Goal: Check status: Check status

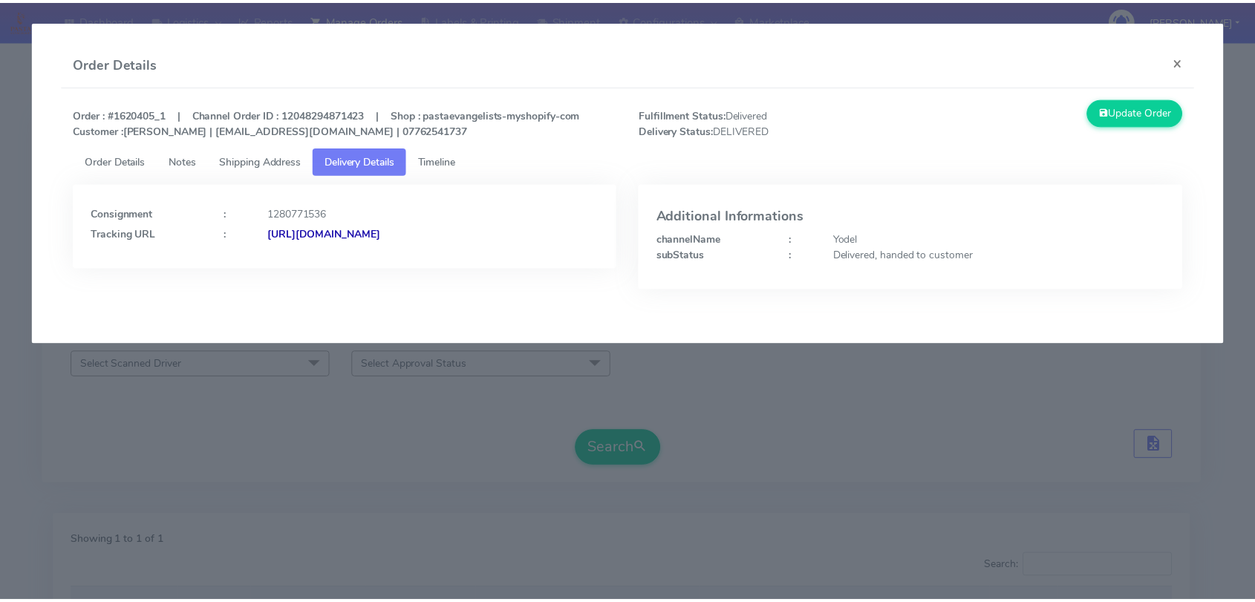
scroll to position [219, 0]
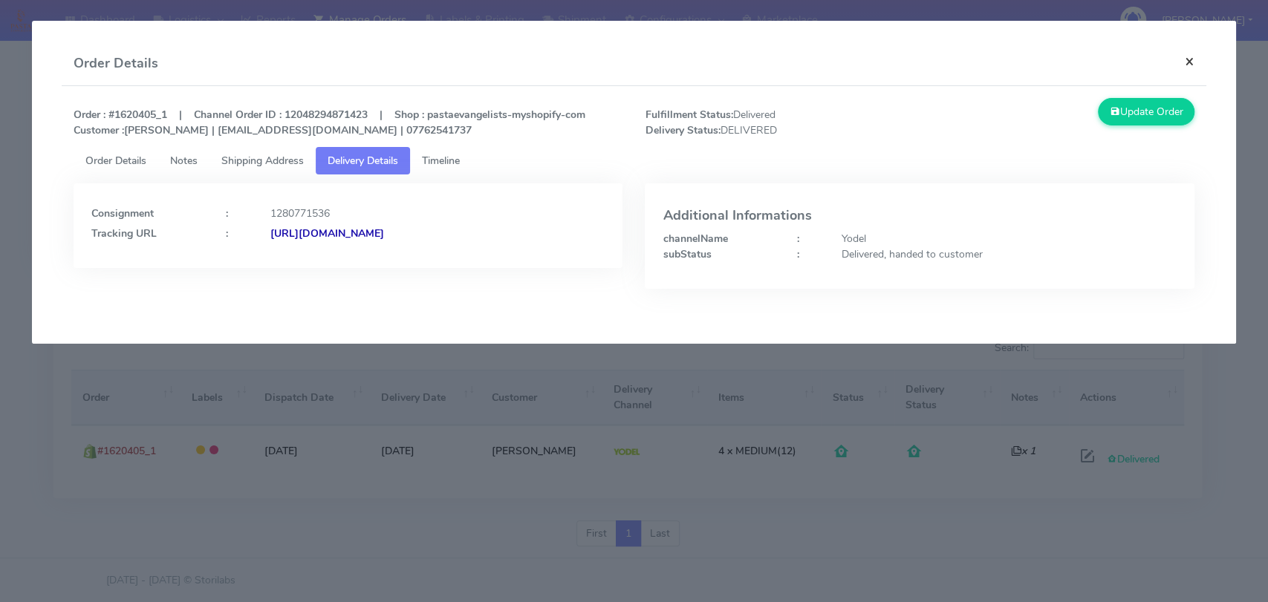
click at [1186, 64] on button "×" at bounding box center [1189, 61] width 33 height 39
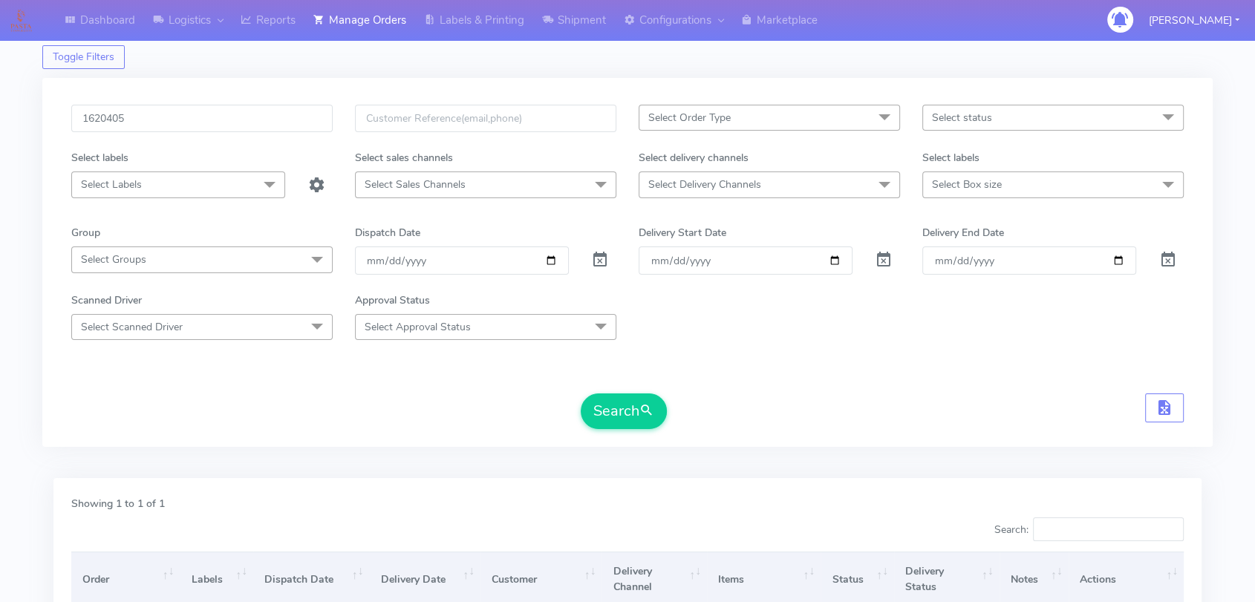
scroll to position [0, 0]
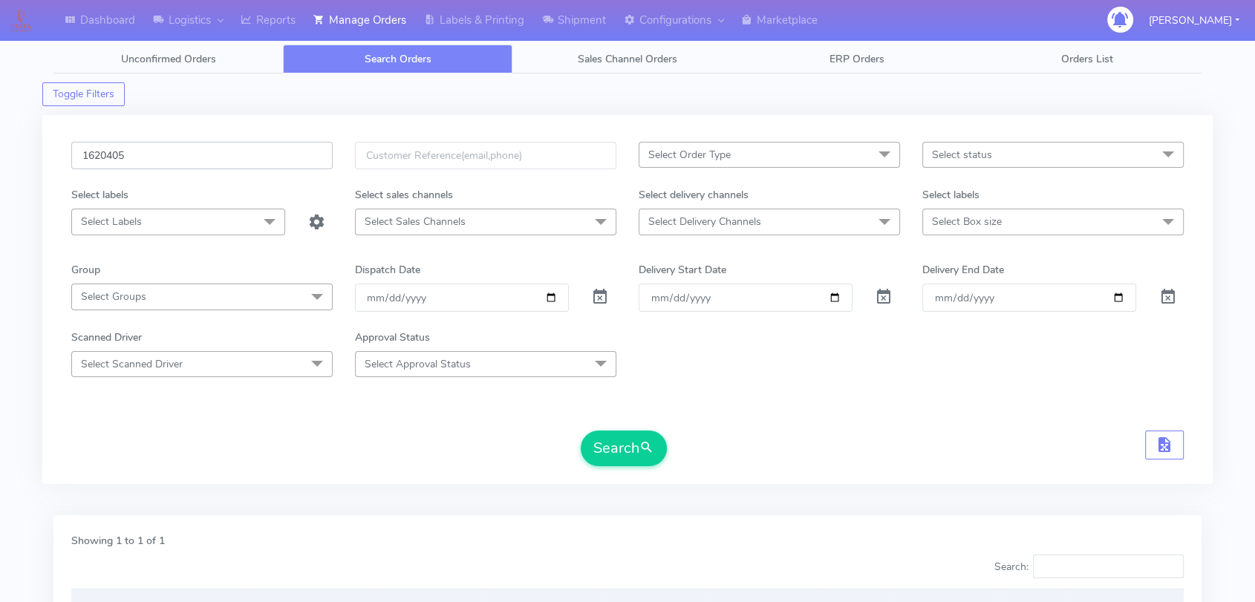
click at [198, 166] on input "1620405" at bounding box center [201, 155] width 261 height 27
paste input "697"
type input "1620697"
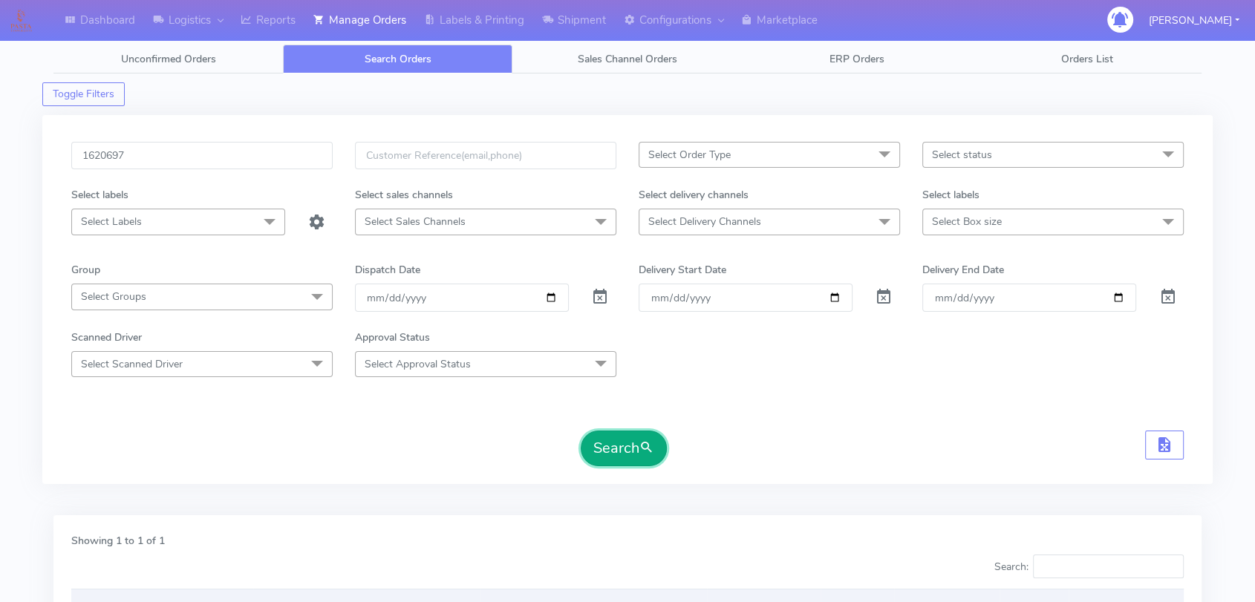
click at [606, 445] on button "Search" at bounding box center [624, 449] width 86 height 36
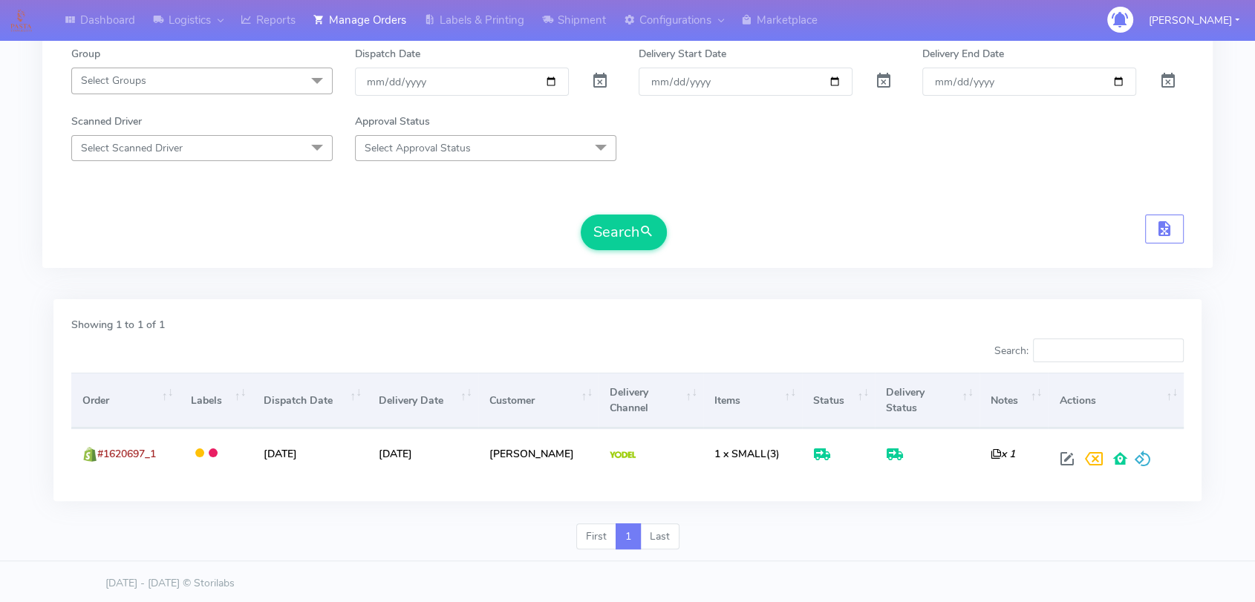
scroll to position [219, 0]
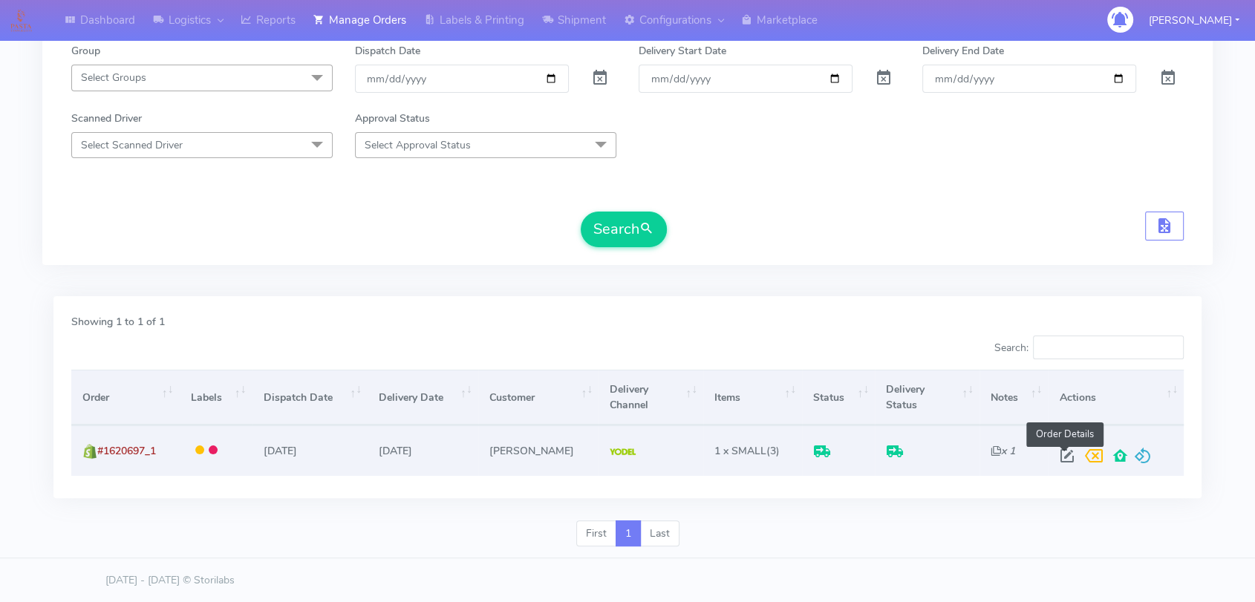
click at [1061, 454] on span at bounding box center [1066, 459] width 27 height 14
select select "5"
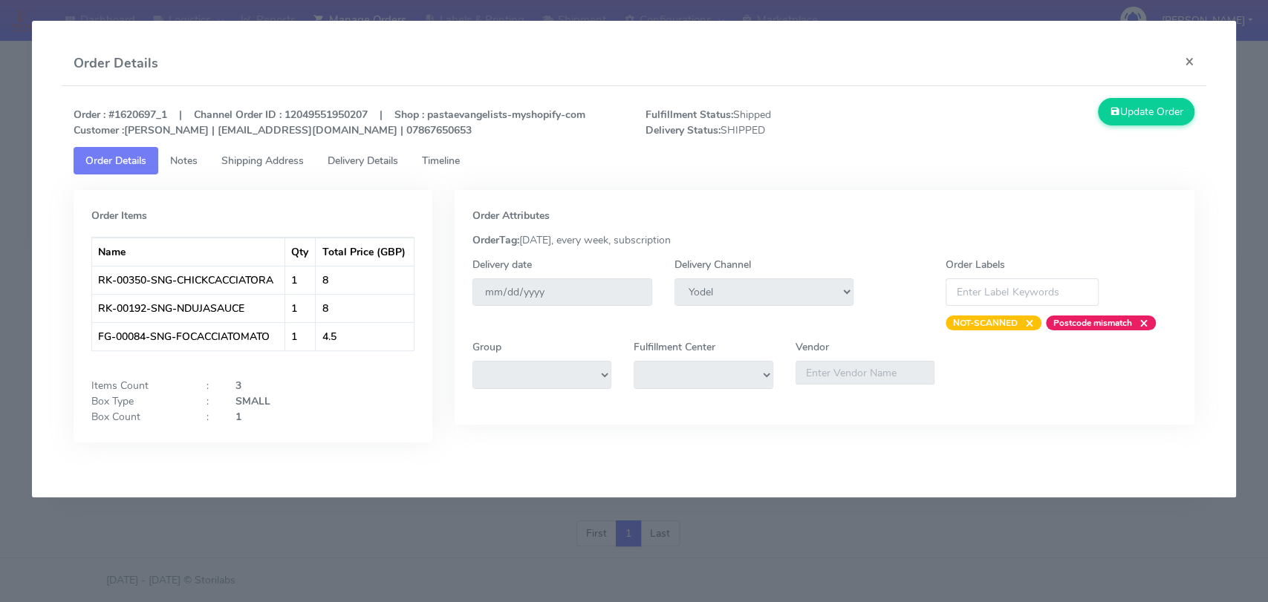
click at [371, 162] on span "Delivery Details" at bounding box center [362, 161] width 71 height 14
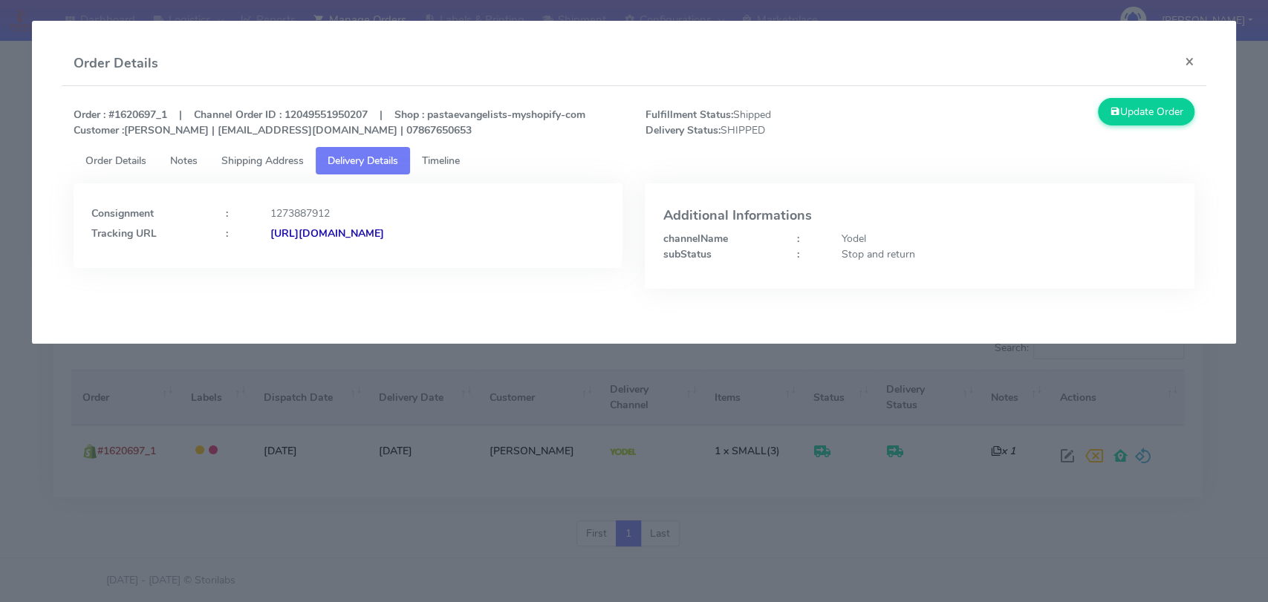
drag, startPoint x: 580, startPoint y: 244, endPoint x: 431, endPoint y: 241, distance: 148.6
click at [431, 241] on div "Consignment : 1273887912 Tracking URL : [URL][DOMAIN_NAME]" at bounding box center [348, 225] width 549 height 85
copy strong "JJD0002249960887719"
click at [1194, 61] on button "×" at bounding box center [1189, 61] width 33 height 39
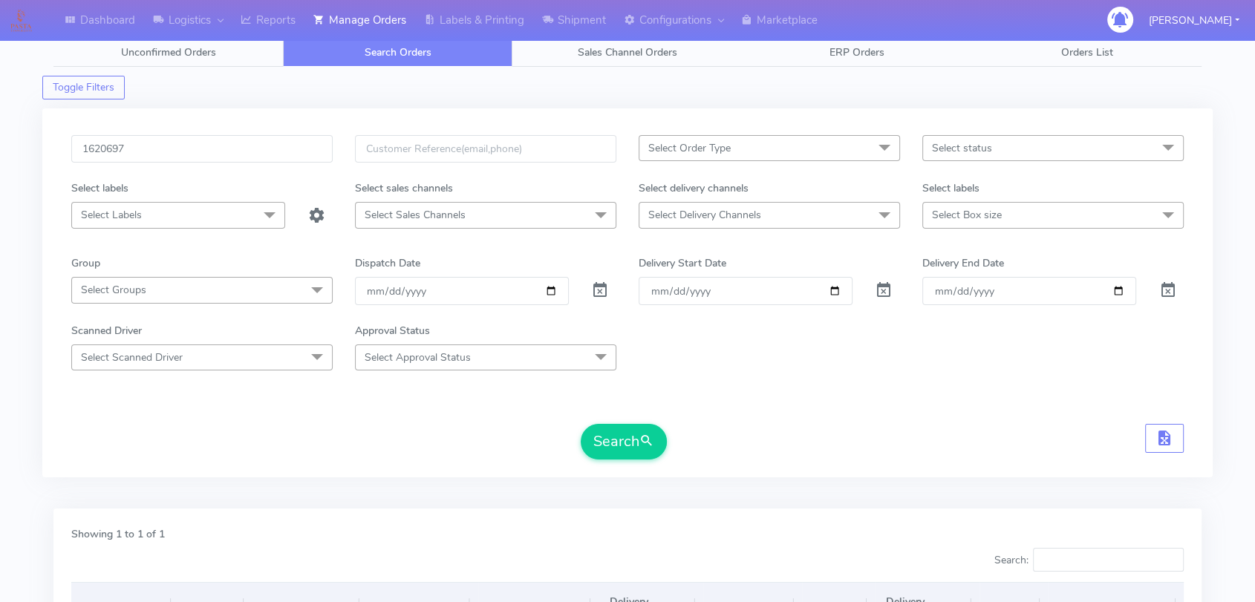
scroll to position [0, 0]
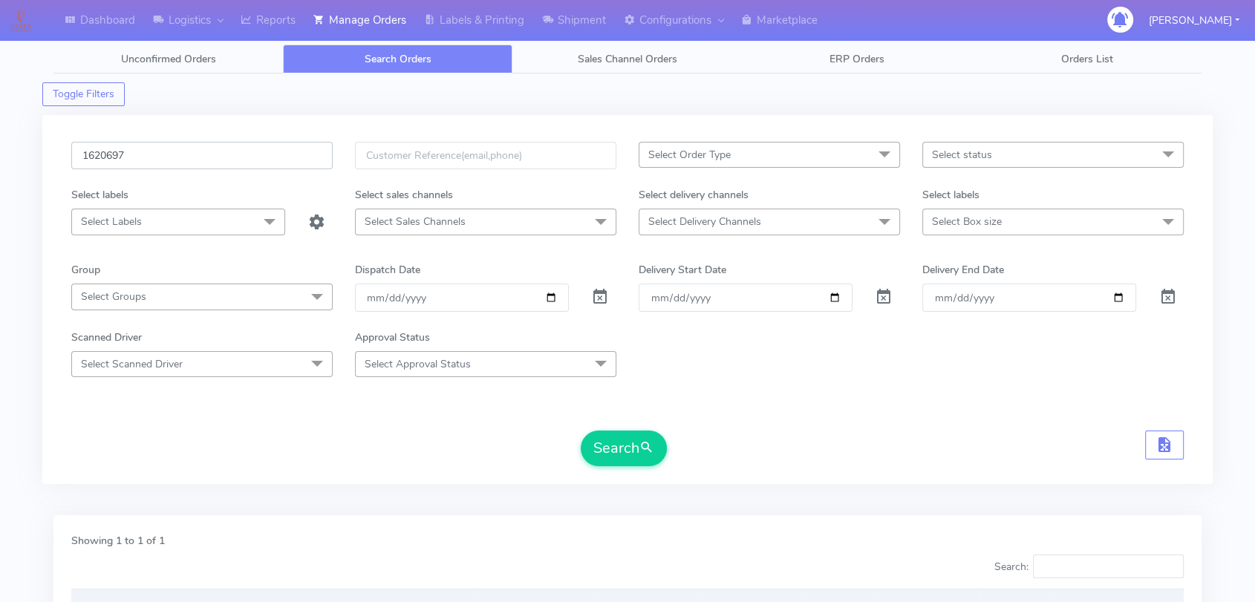
click at [306, 157] on input "1620697" at bounding box center [201, 155] width 261 height 27
paste input "4604"
type input "1624604"
click at [607, 434] on button "Search" at bounding box center [624, 449] width 86 height 36
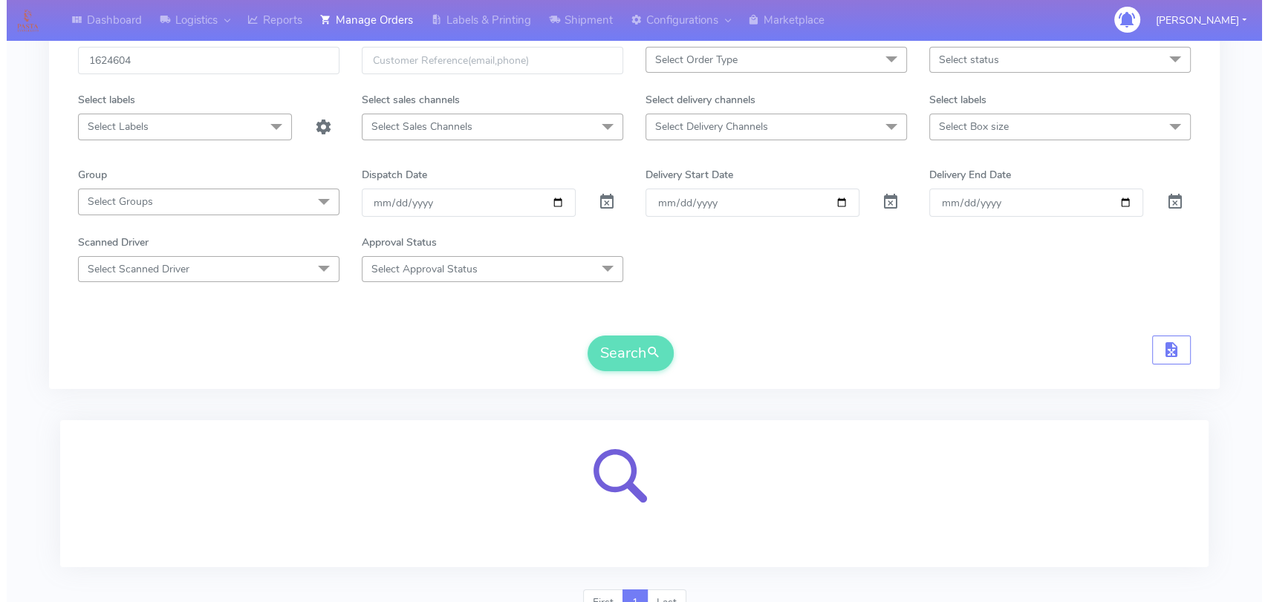
scroll to position [164, 0]
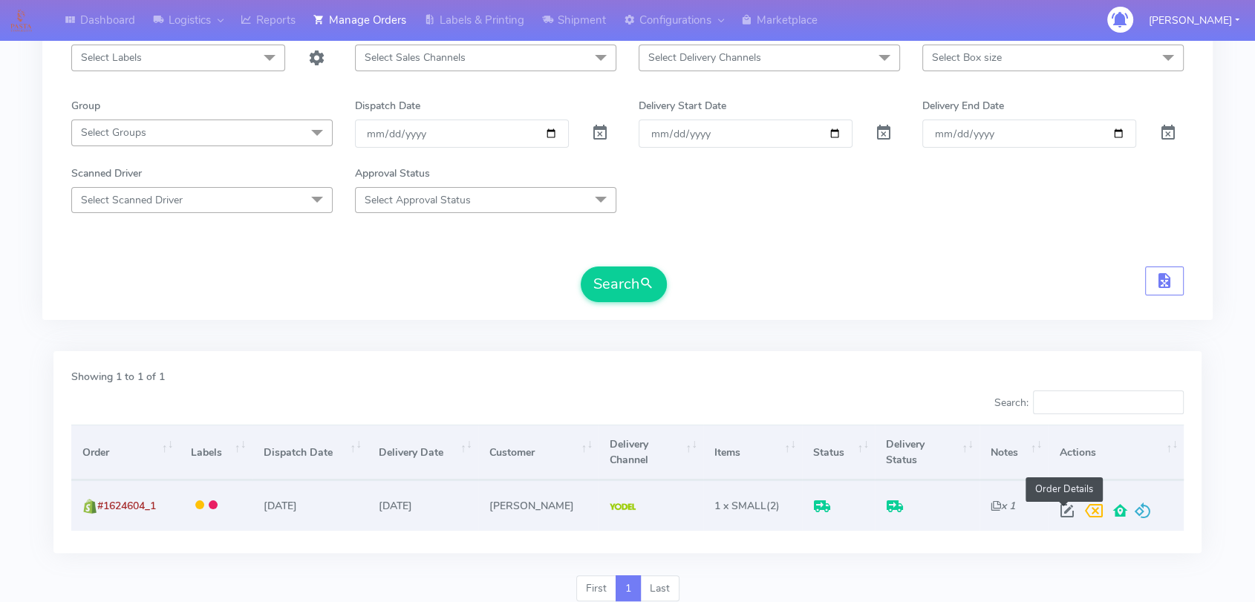
click at [1067, 515] on span at bounding box center [1066, 514] width 27 height 14
select select "5"
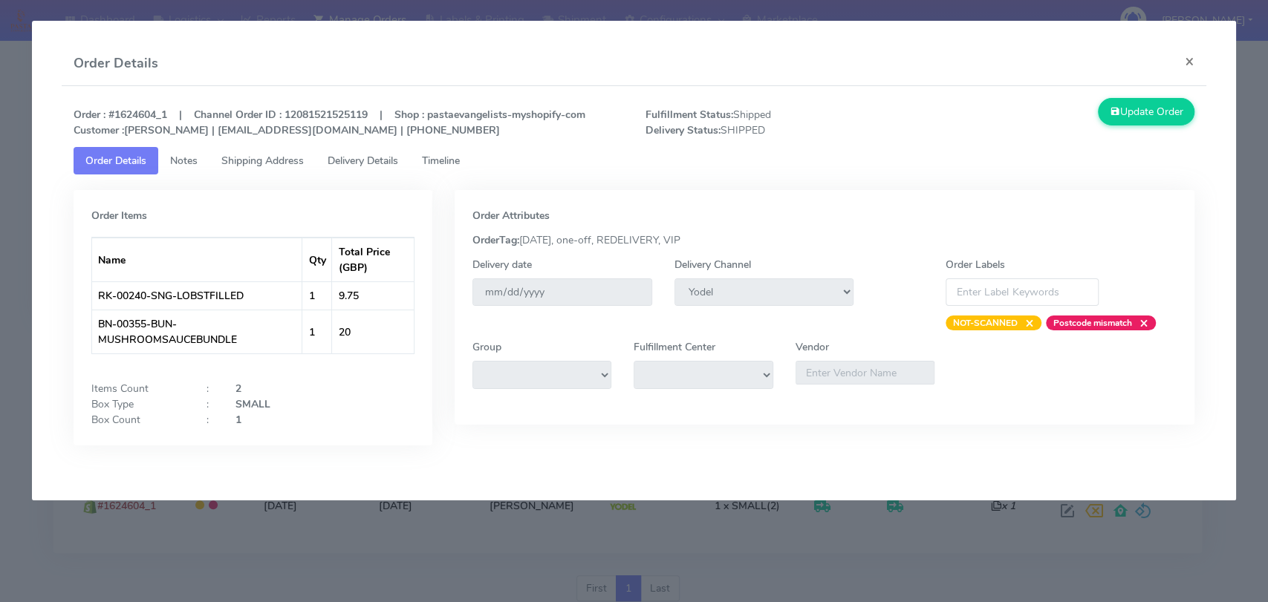
click at [382, 172] on link "Delivery Details" at bounding box center [363, 160] width 94 height 27
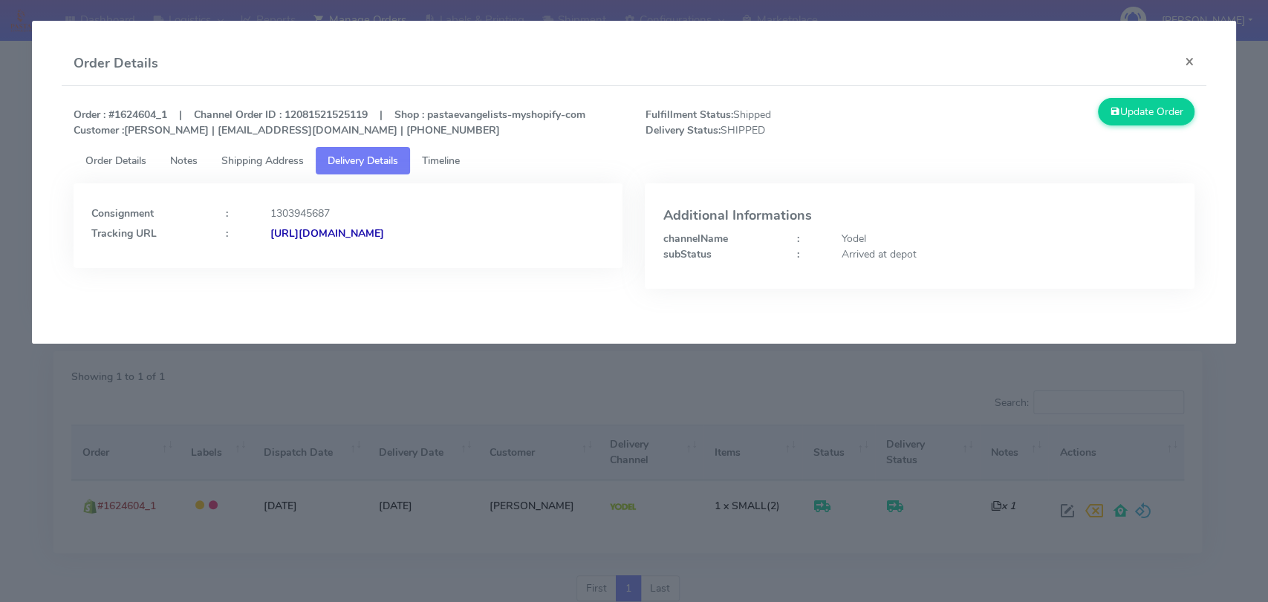
drag, startPoint x: 560, startPoint y: 228, endPoint x: 430, endPoint y: 243, distance: 130.8
click at [430, 243] on div "Consignment : 1303945687 Tracking URL : [URL][DOMAIN_NAME]" at bounding box center [348, 225] width 549 height 85
copy strong "JJD0002249960899433"
